Goal: Understand process/instructions: Learn how to perform a task or action

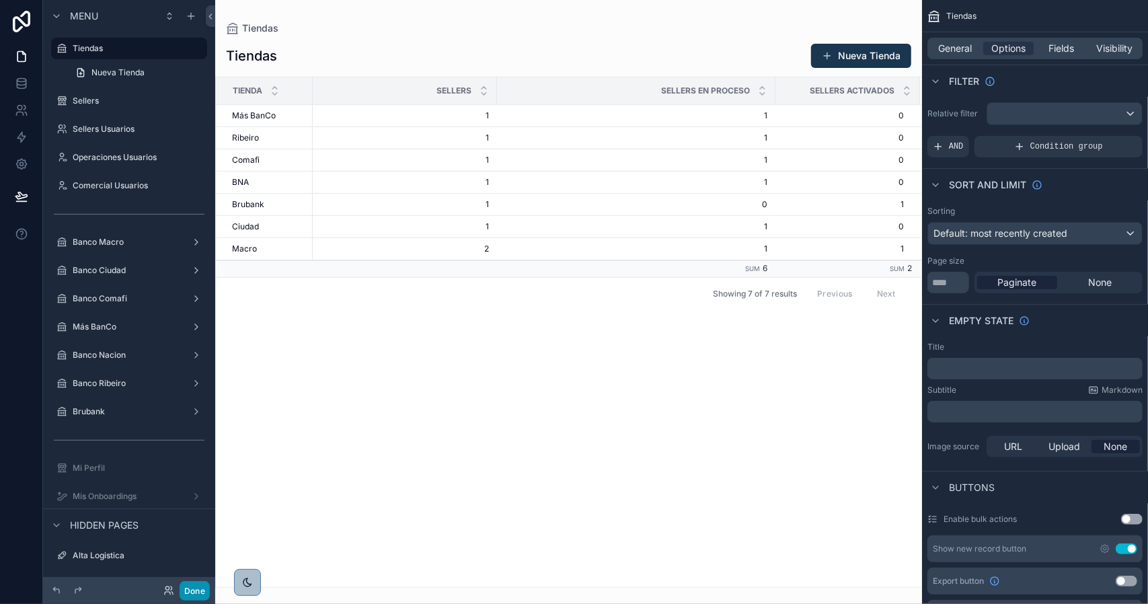
drag, startPoint x: 208, startPoint y: 590, endPoint x: 229, endPoint y: 583, distance: 21.9
click at [208, 590] on button "Done" at bounding box center [195, 590] width 30 height 19
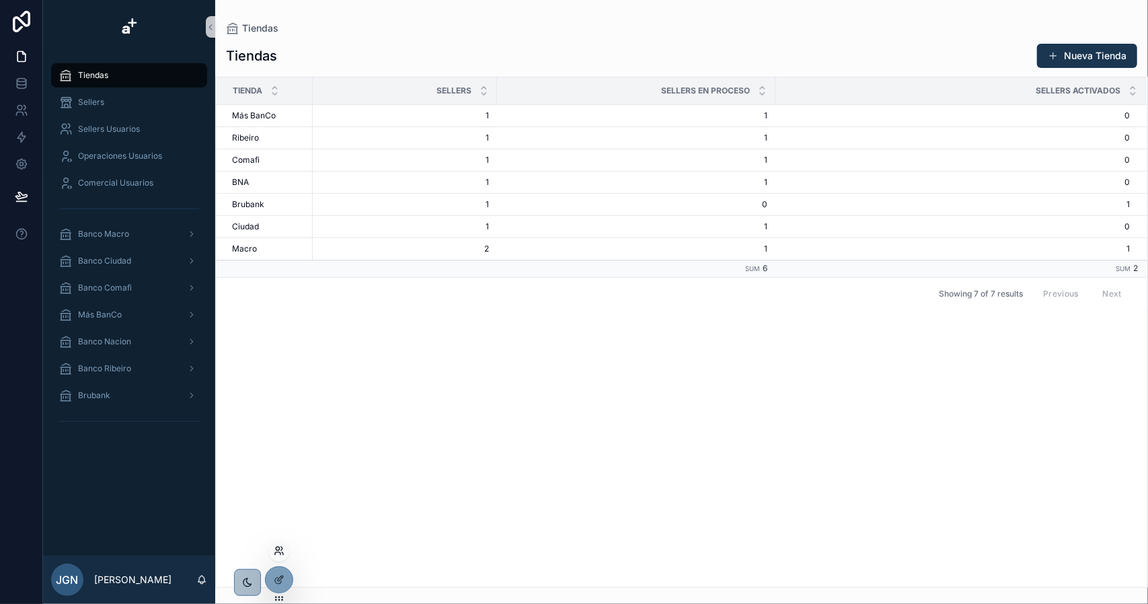
click at [282, 553] on icon at bounding box center [282, 553] width 1 height 3
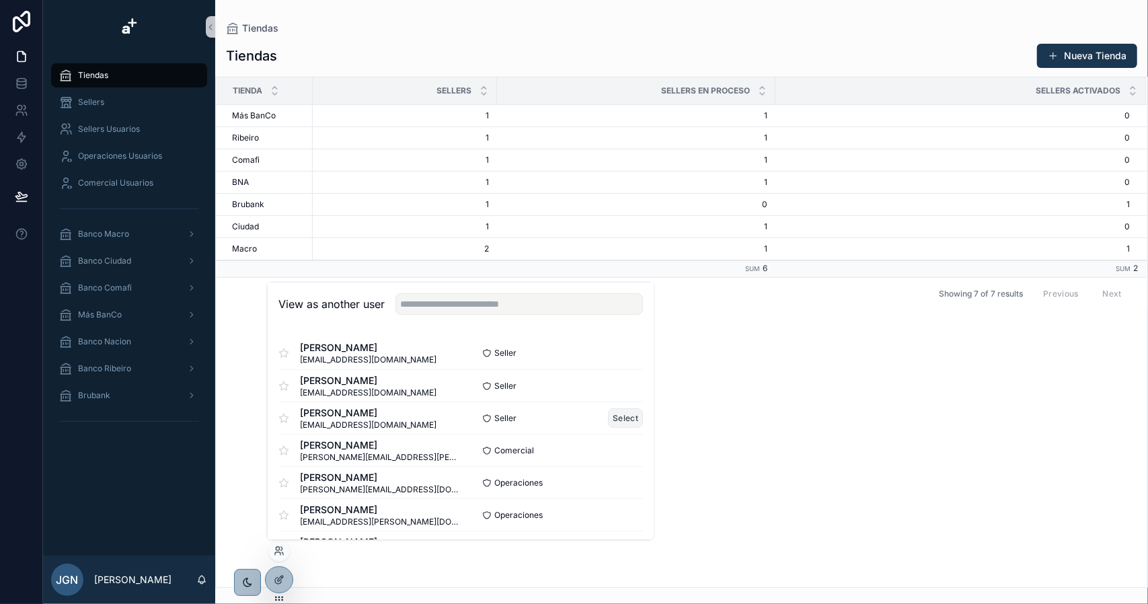
click at [610, 421] on button "Select" at bounding box center [625, 417] width 35 height 19
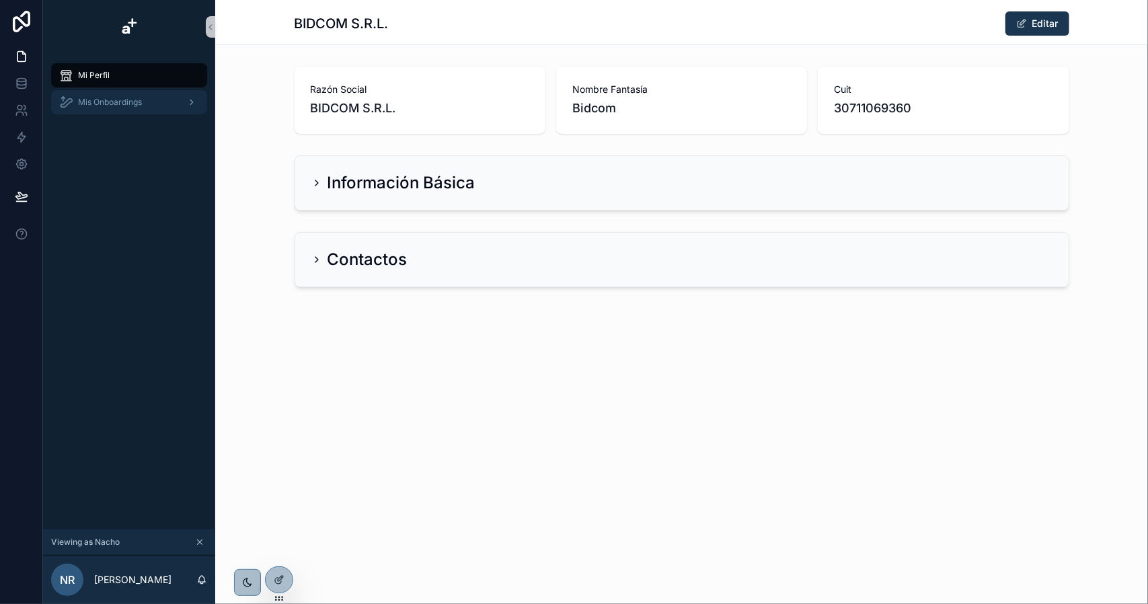
click at [132, 102] on span "Mis Onboardings" at bounding box center [110, 102] width 64 height 11
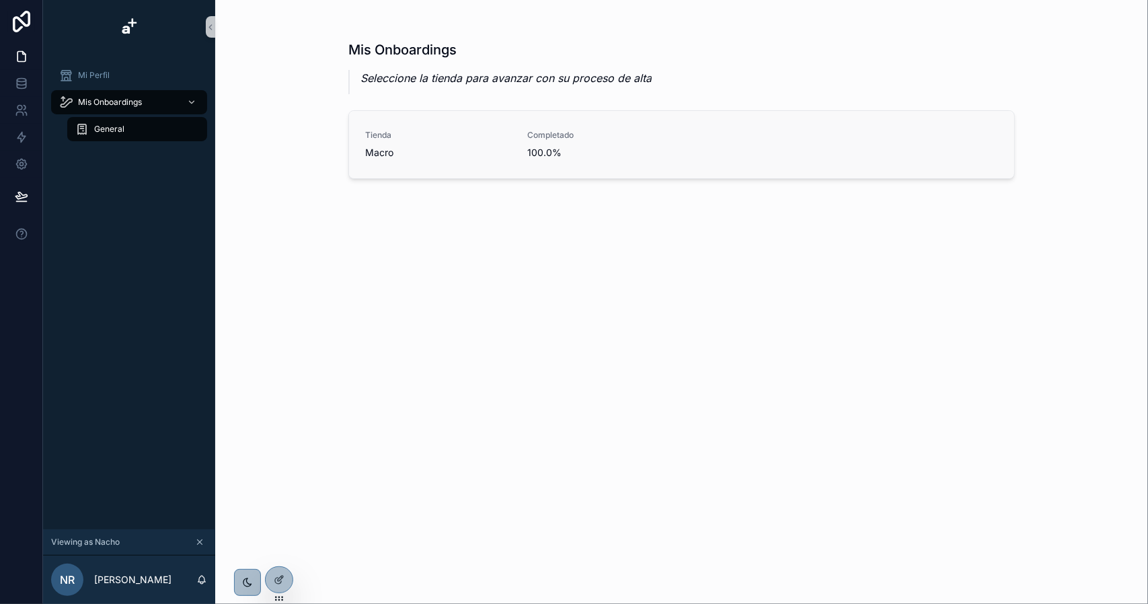
click at [472, 150] on span "Macro" at bounding box center [438, 152] width 146 height 13
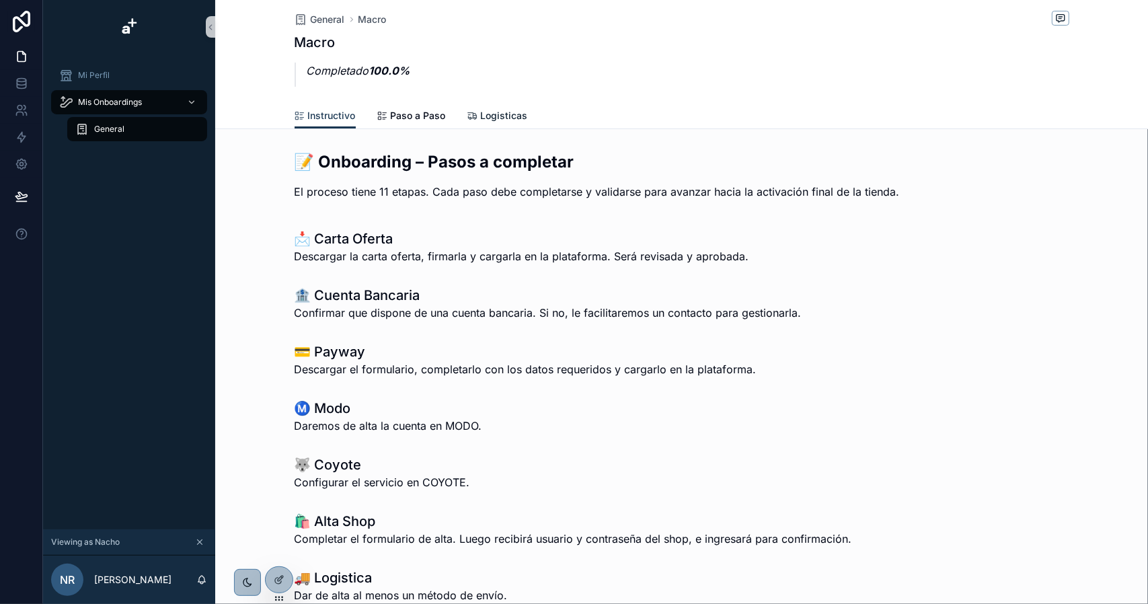
click at [492, 114] on span "Logisticas" at bounding box center [504, 115] width 47 height 13
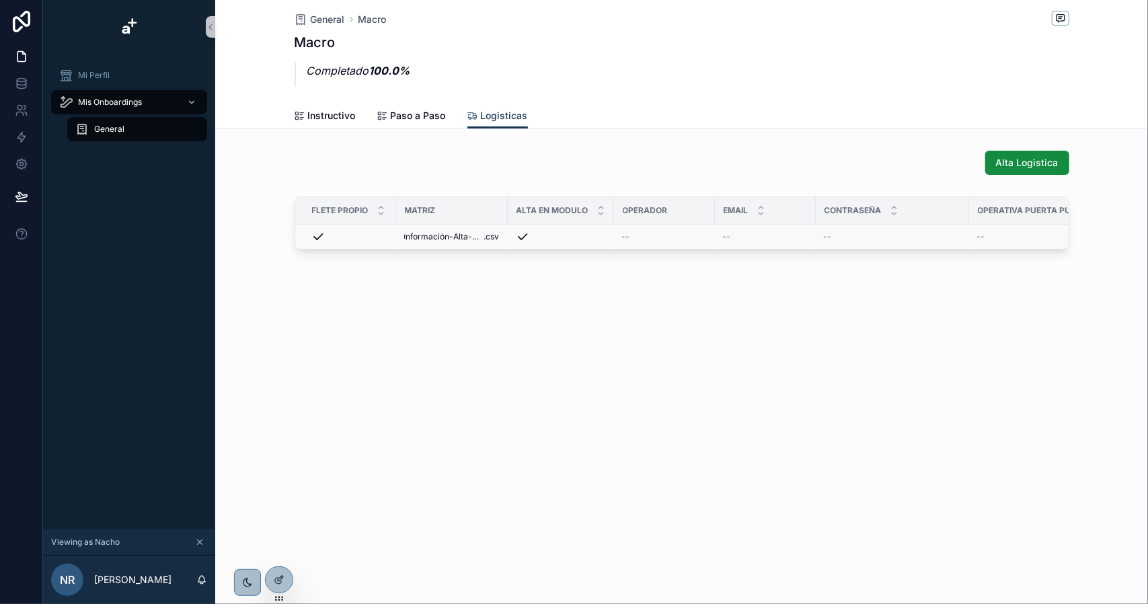
click at [584, 235] on div "scrollable content" at bounding box center [561, 236] width 90 height 13
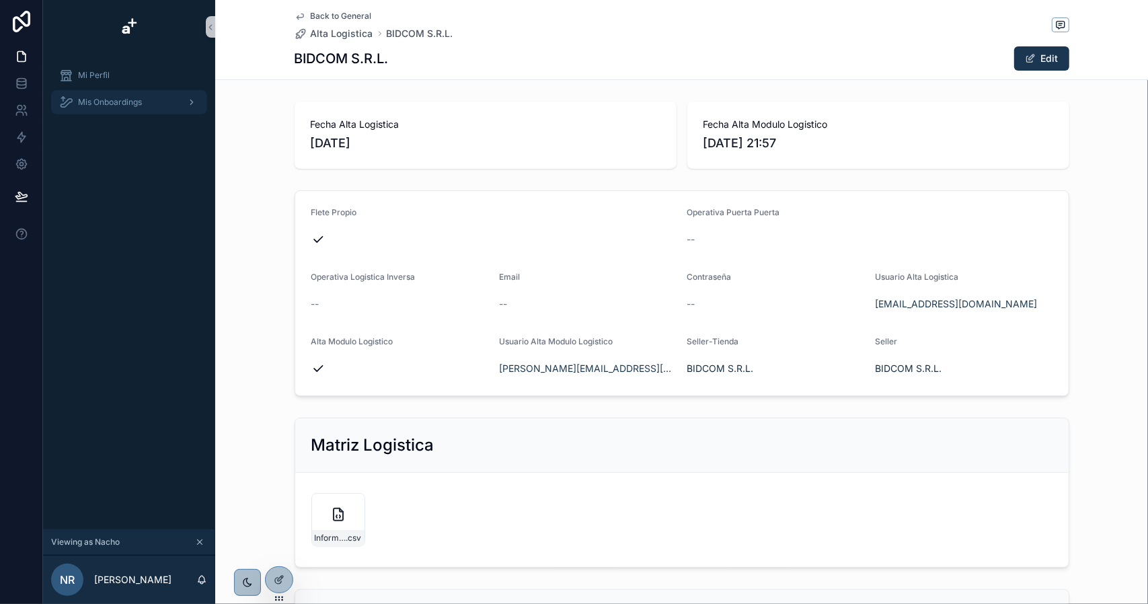
click at [139, 105] on span "Mis Onboardings" at bounding box center [110, 102] width 64 height 11
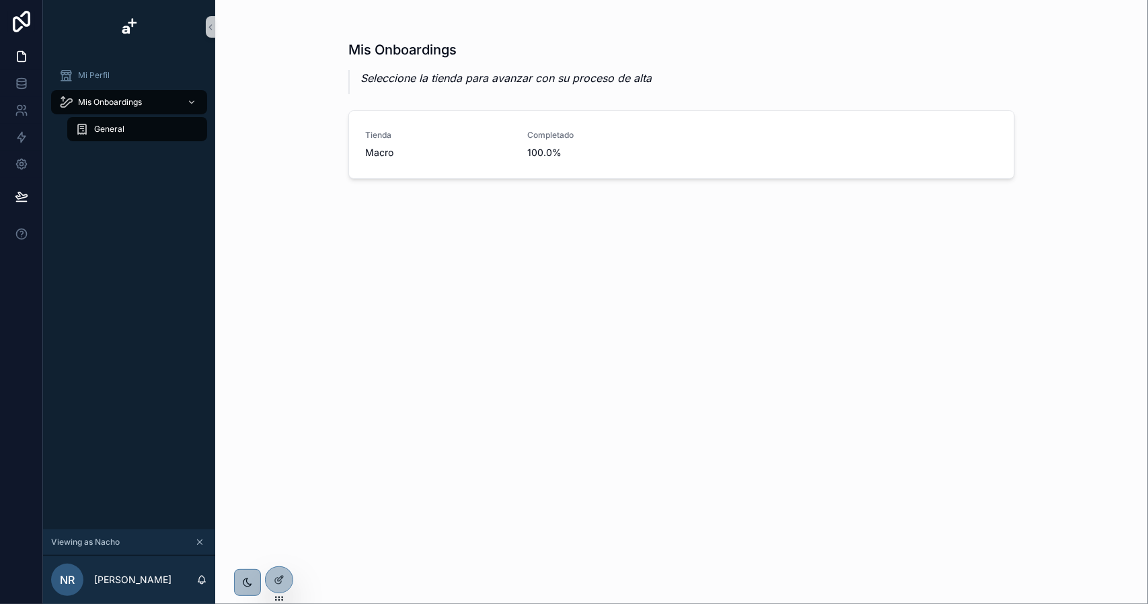
click at [168, 132] on div "General" at bounding box center [137, 129] width 124 height 22
click at [467, 155] on span "Macro" at bounding box center [438, 152] width 146 height 13
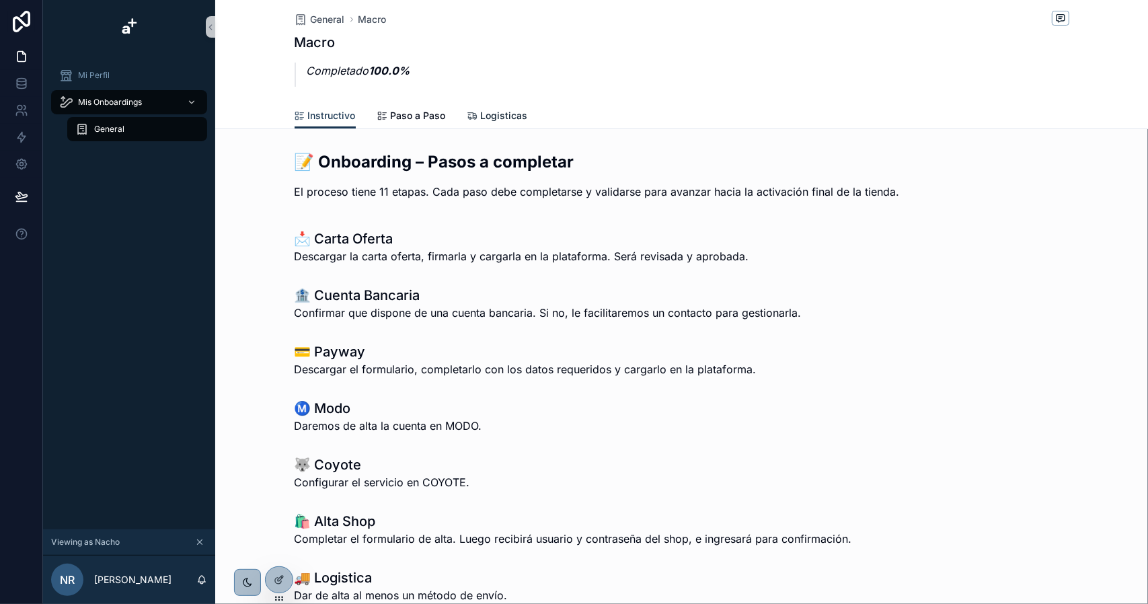
click at [503, 116] on span "Logisticas" at bounding box center [504, 115] width 47 height 13
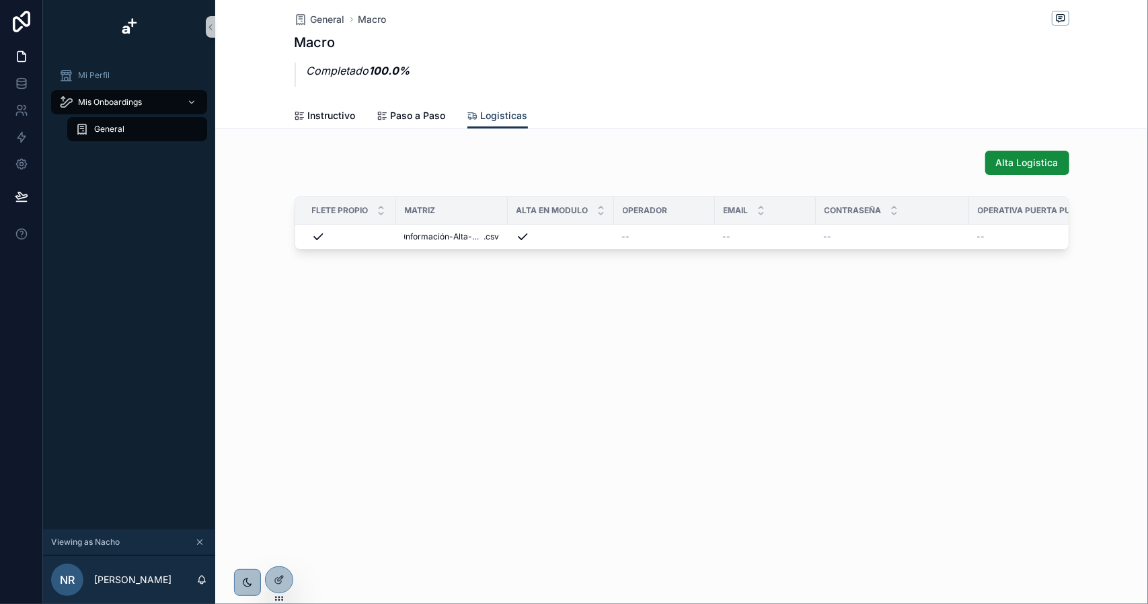
click at [126, 129] on div "General" at bounding box center [137, 129] width 124 height 22
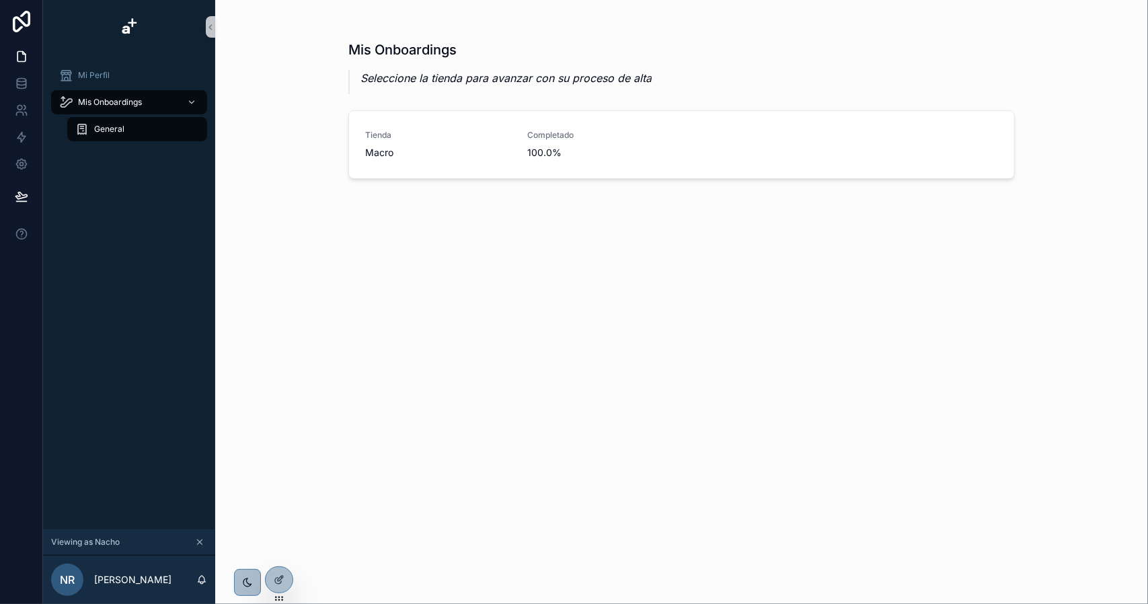
click at [126, 127] on div "General" at bounding box center [137, 129] width 124 height 22
click at [142, 103] on span "Mis Onboardings" at bounding box center [110, 102] width 64 height 11
click at [132, 128] on div "General" at bounding box center [137, 129] width 124 height 22
click at [491, 146] on span "Macro" at bounding box center [438, 152] width 146 height 13
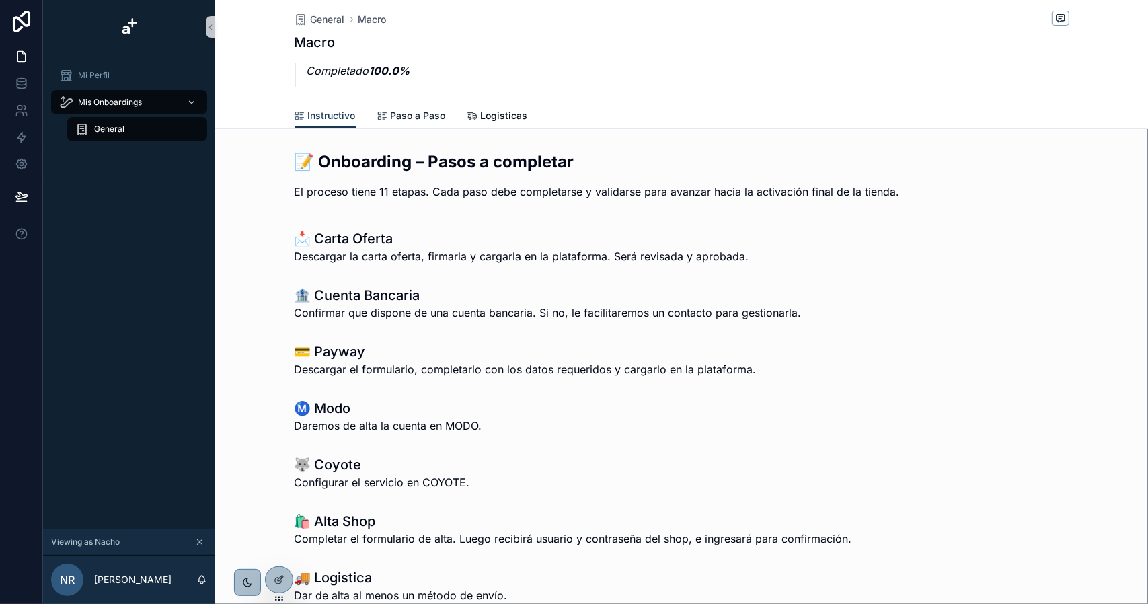
click at [393, 116] on span "Paso a Paso" at bounding box center [418, 115] width 55 height 13
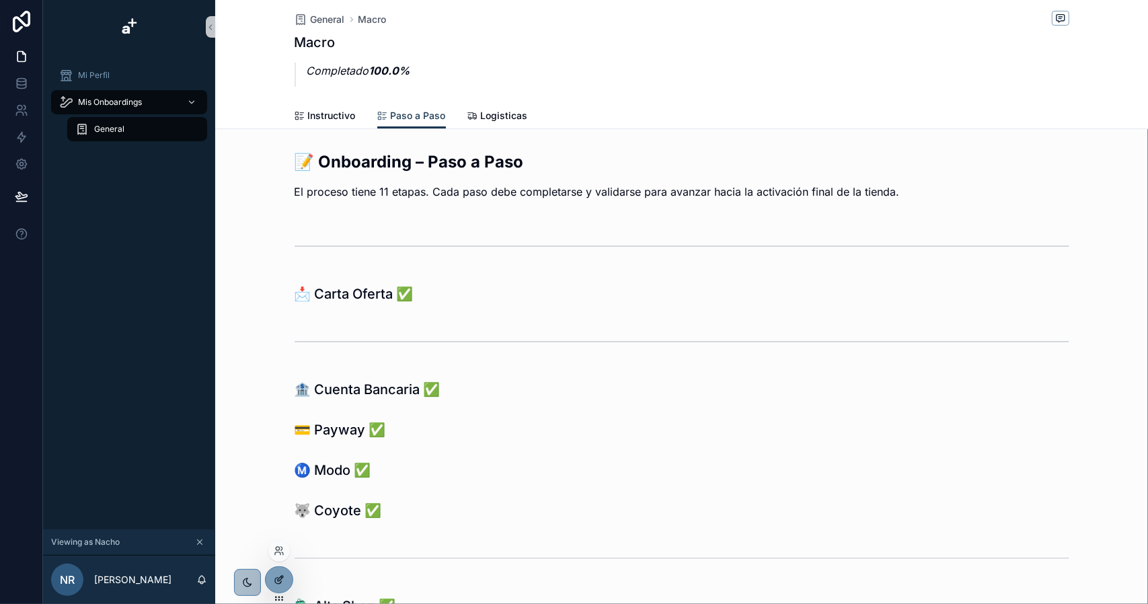
click at [279, 577] on icon at bounding box center [279, 579] width 11 height 11
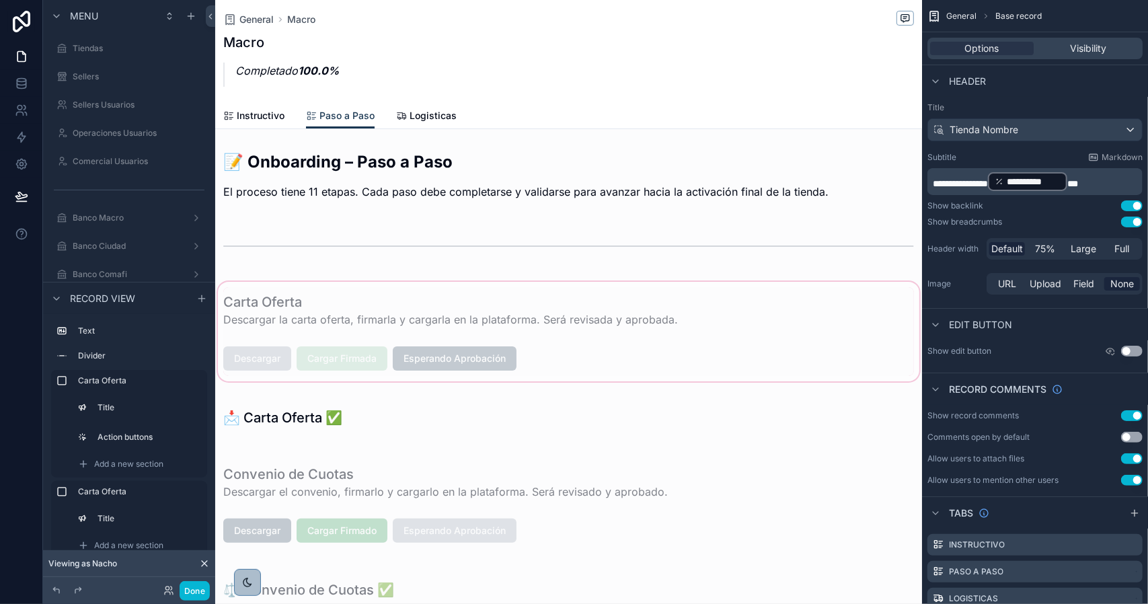
click at [447, 301] on div "scrollable content" at bounding box center [568, 331] width 707 height 105
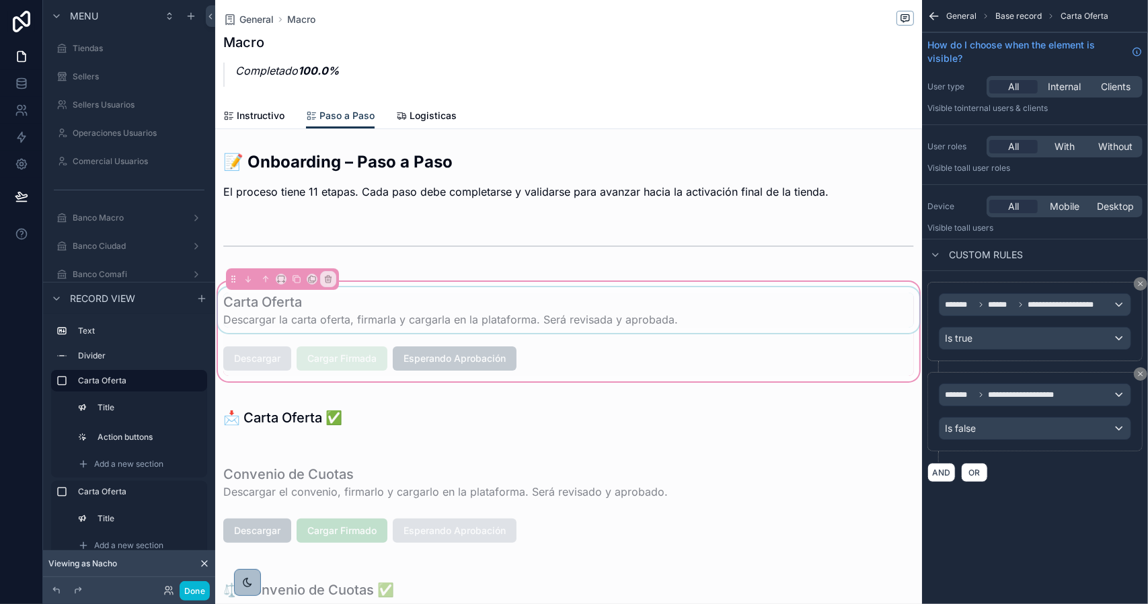
click at [388, 291] on div "scrollable content" at bounding box center [568, 310] width 707 height 46
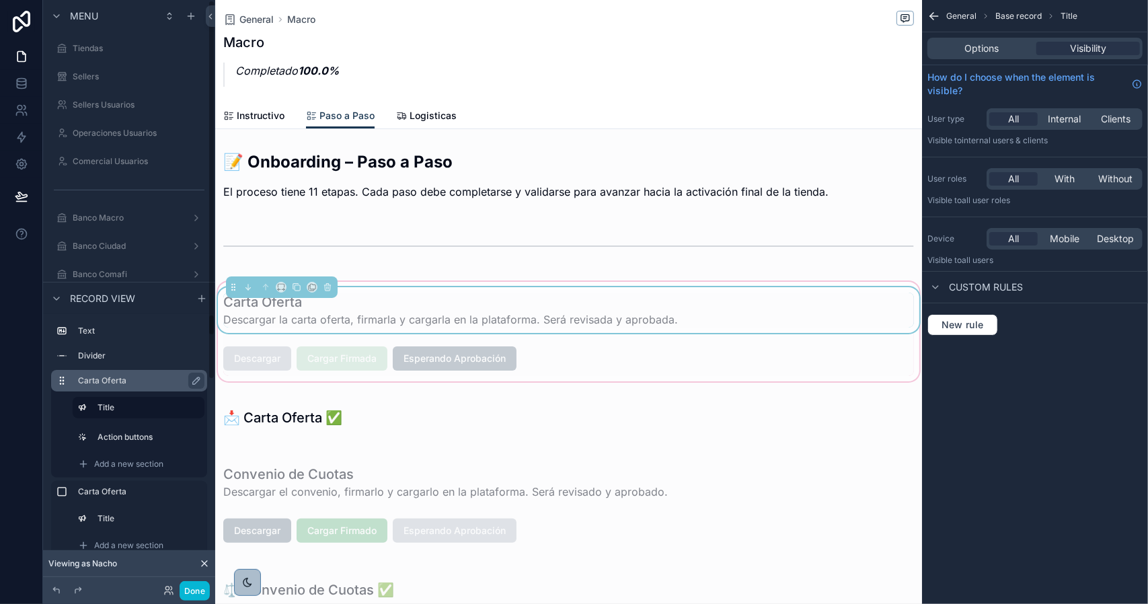
click at [95, 376] on label "Carta Oferta" at bounding box center [137, 380] width 118 height 11
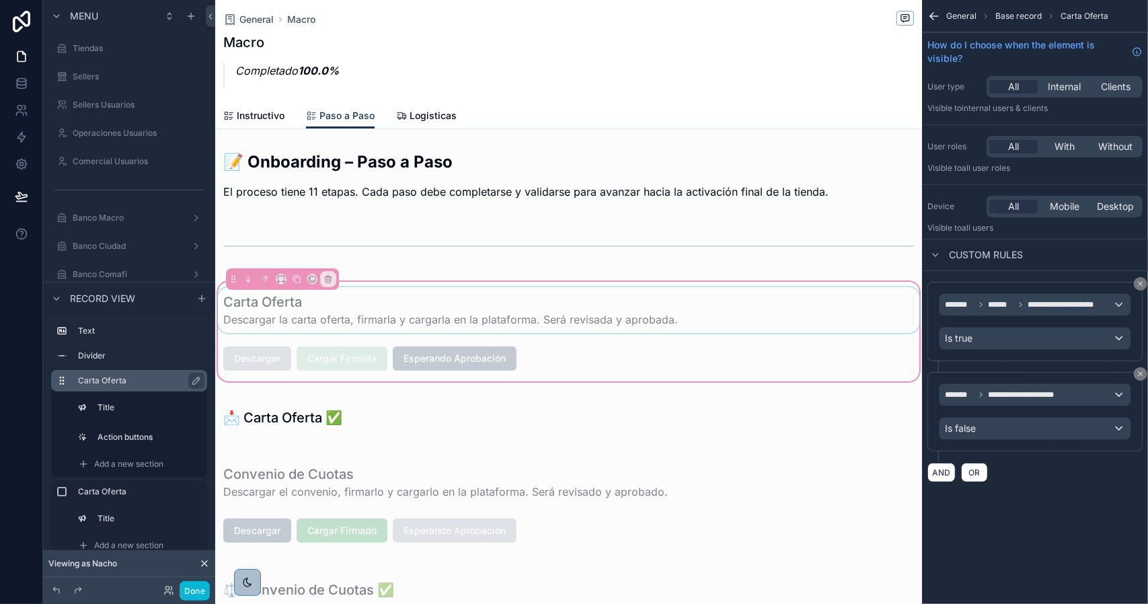
click at [97, 377] on label "Carta Oferta" at bounding box center [137, 380] width 118 height 11
click at [936, 14] on icon "scrollable content" at bounding box center [933, 15] width 13 height 13
